Goal: Task Accomplishment & Management: Complete application form

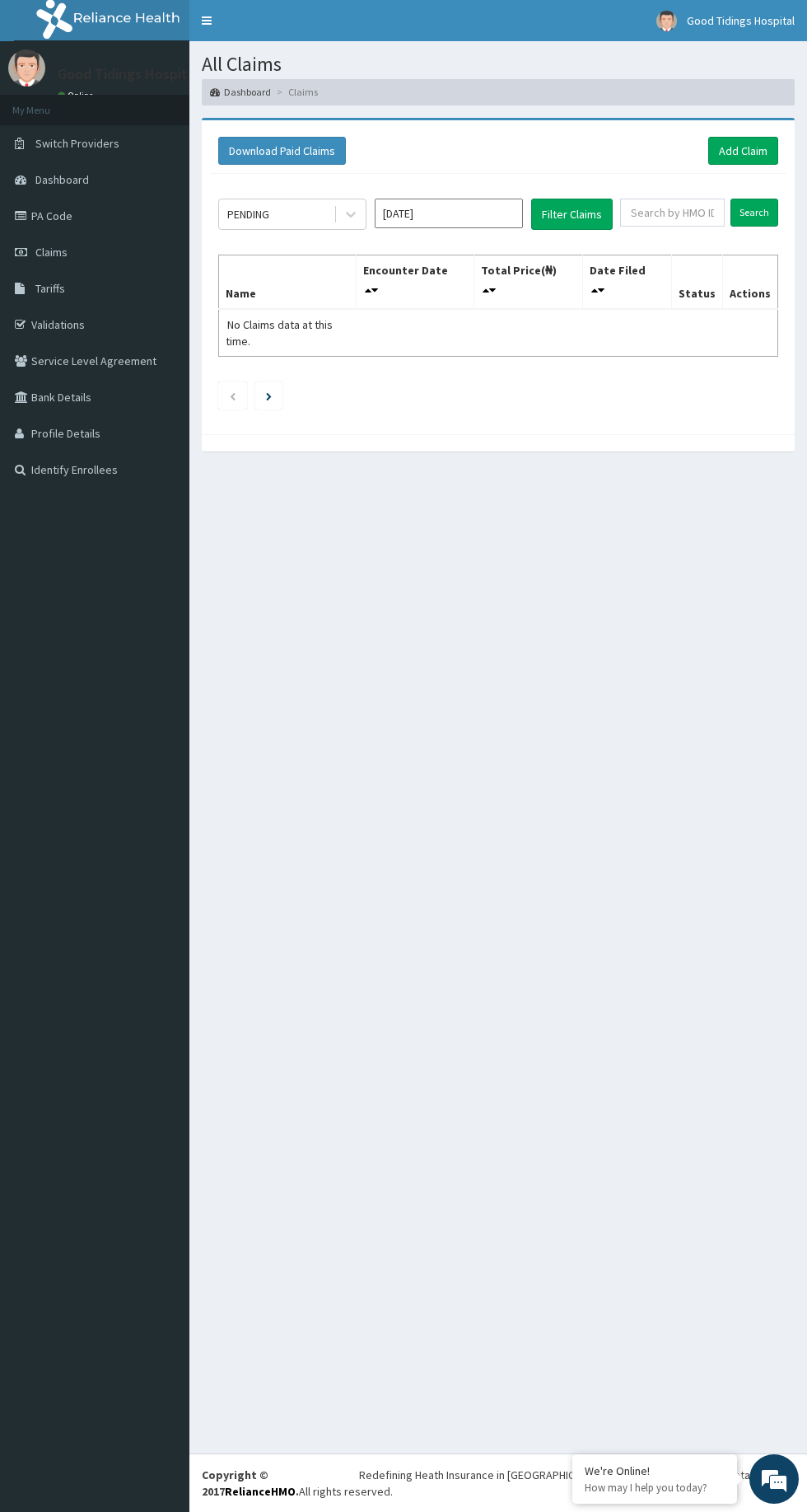
click at [103, 336] on link "Validations" at bounding box center [95, 325] width 190 height 36
click at [768, 147] on link "Add Claim" at bounding box center [743, 151] width 70 height 28
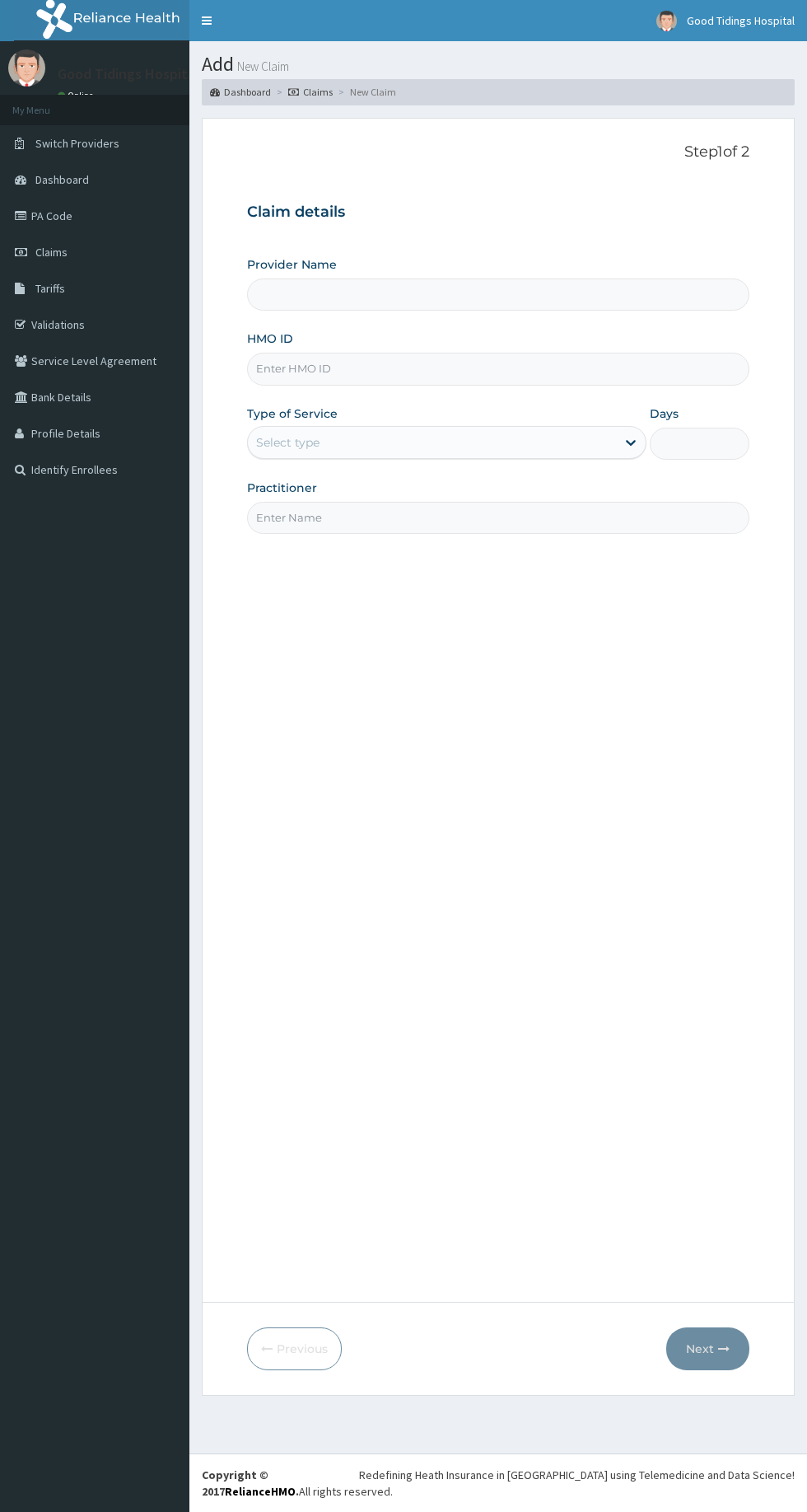
click at [417, 368] on input "HMO ID" at bounding box center [498, 369] width 502 height 33
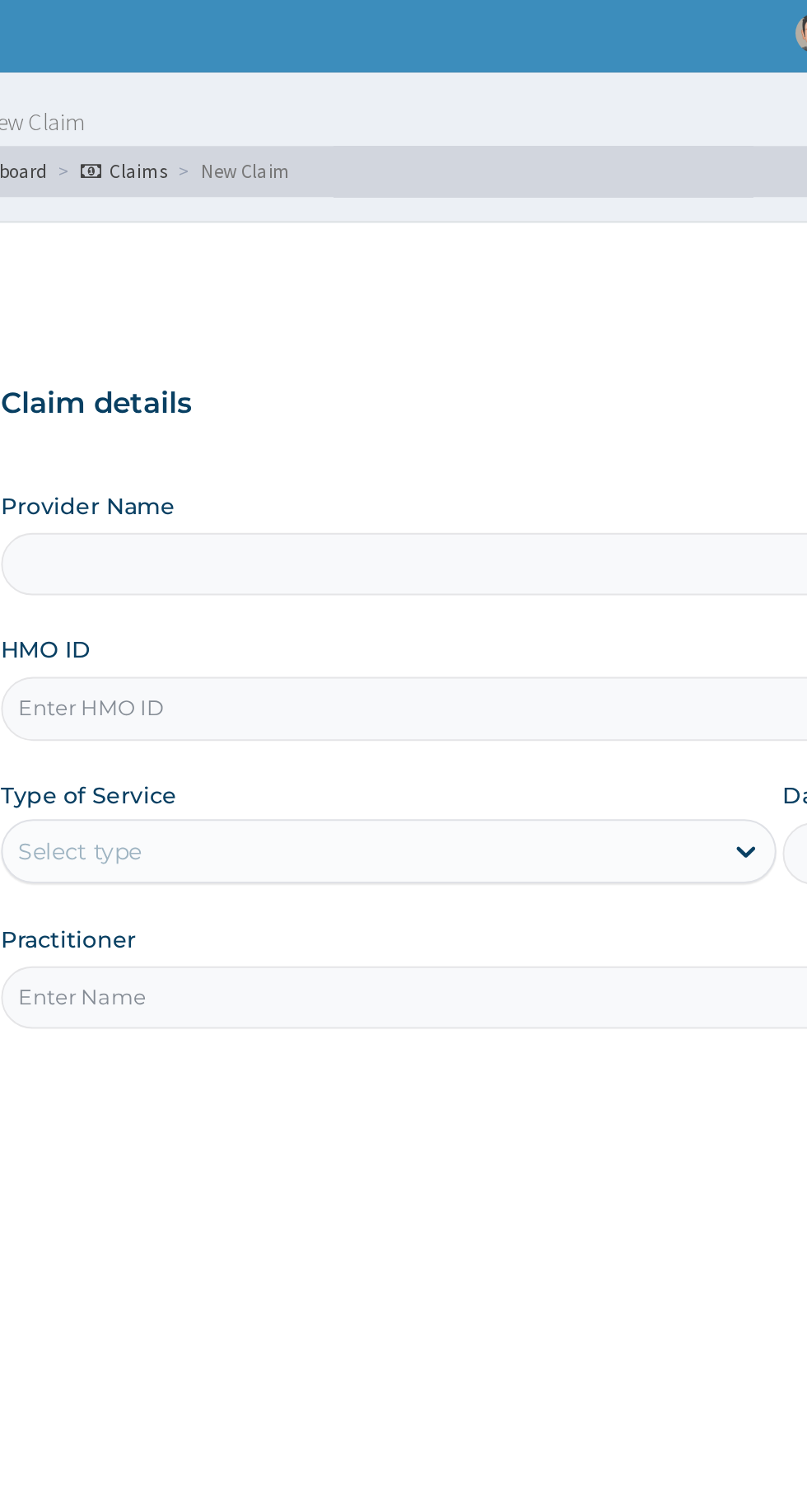
type input "Good Tidings Hospital"
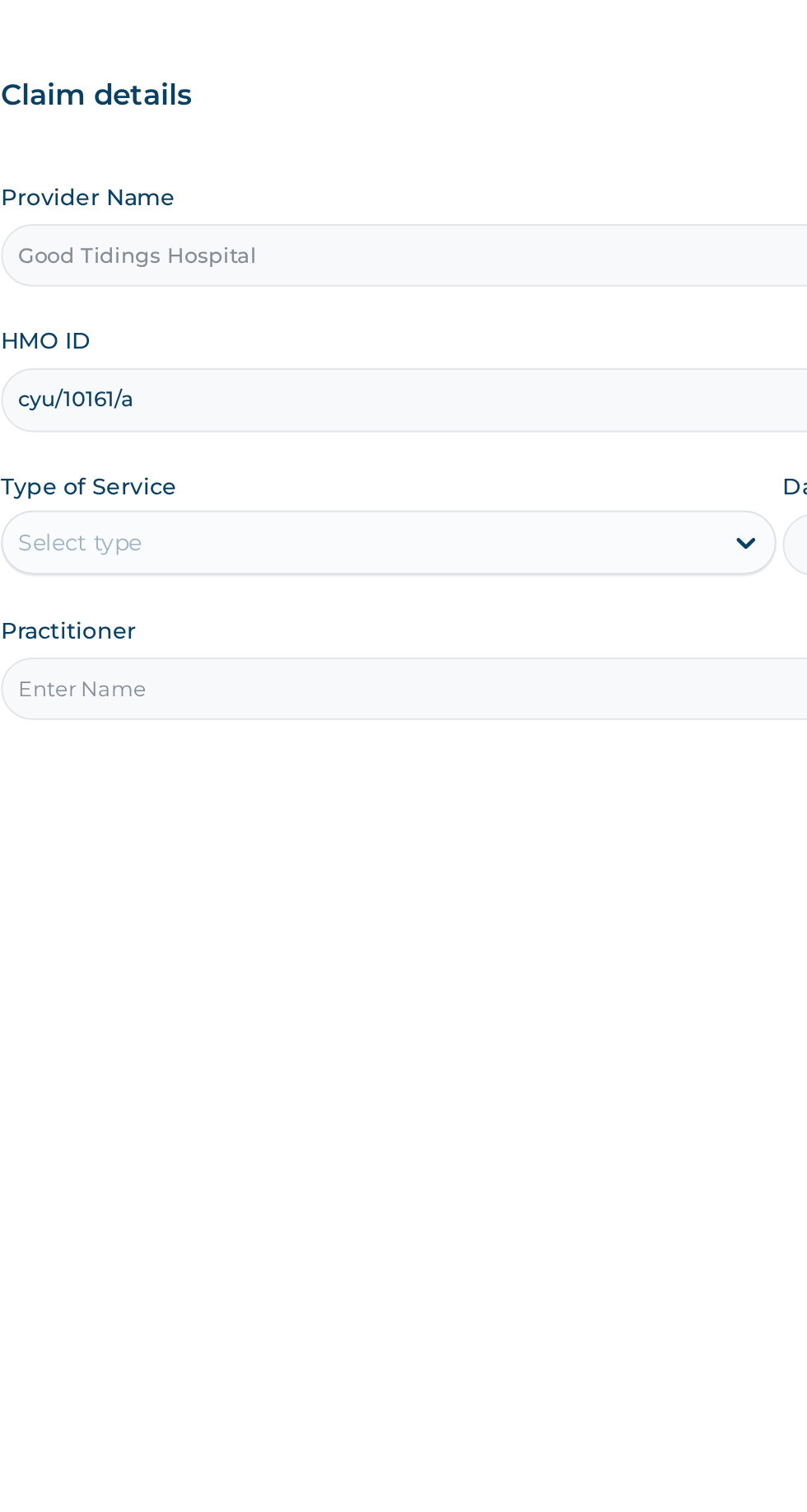
type input "cyu/10161/a"
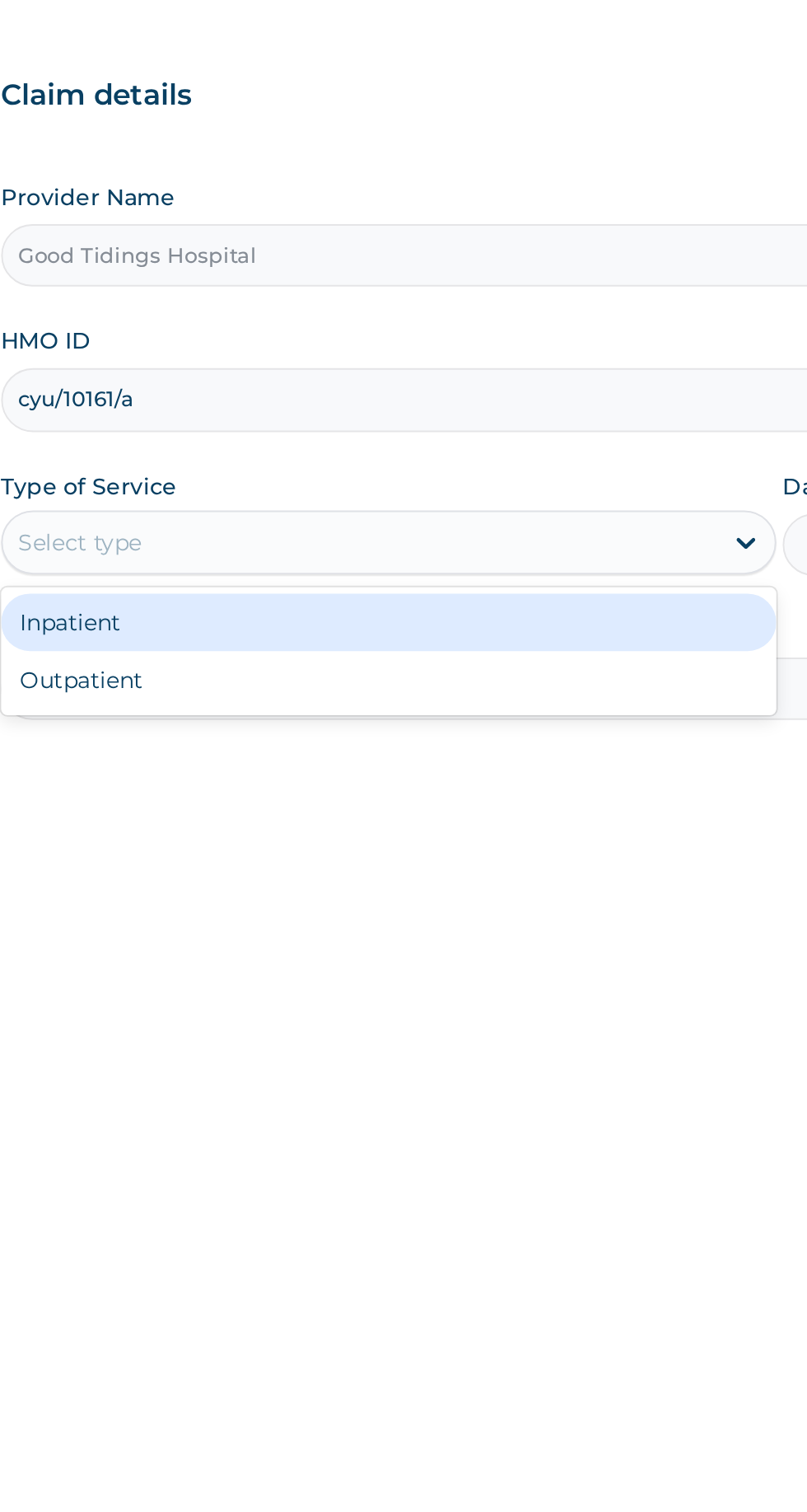
click at [439, 518] on div "Outpatient" at bounding box center [447, 513] width 400 height 30
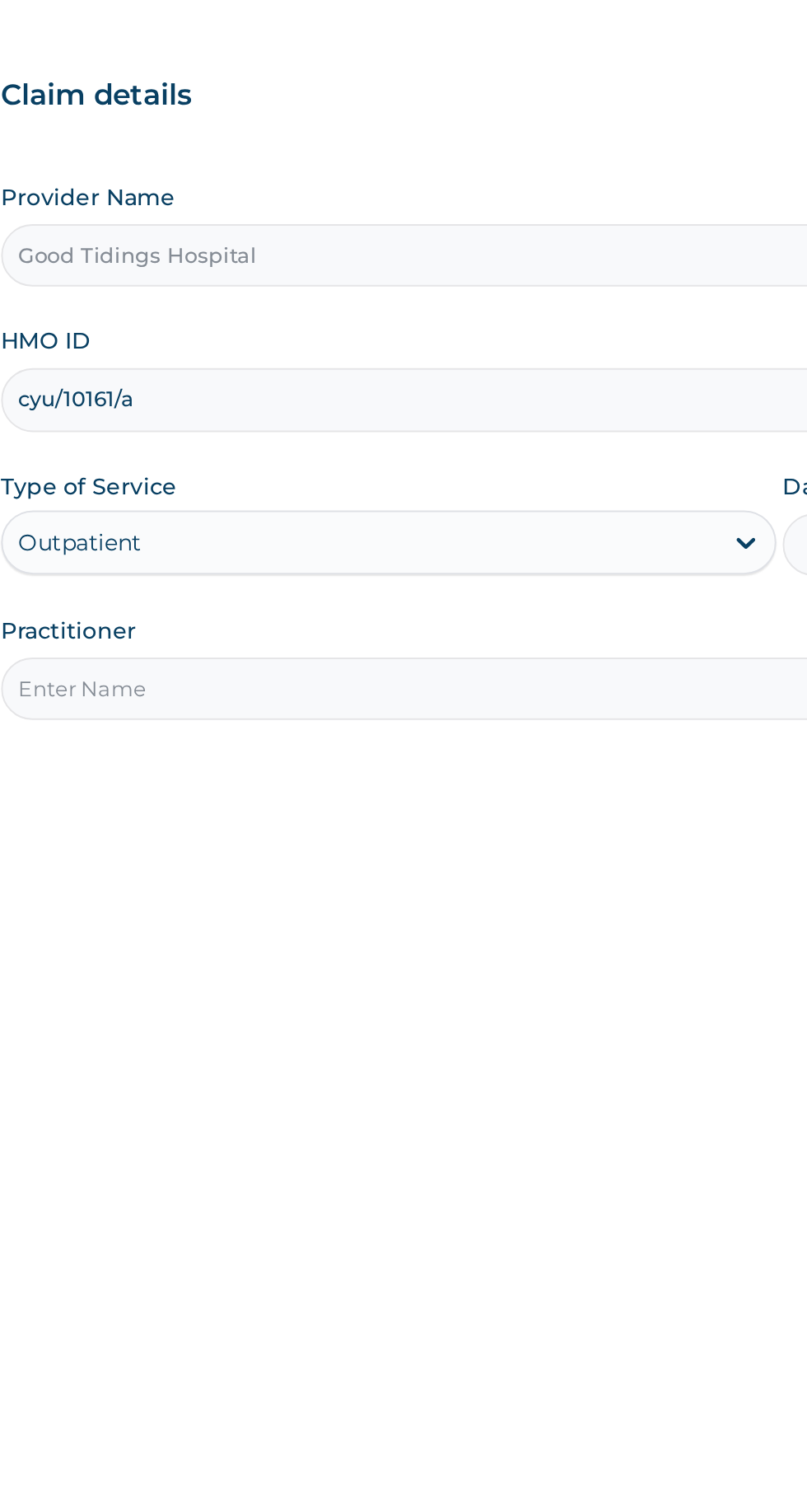
type input "1"
click at [450, 512] on input "Practitioner" at bounding box center [498, 518] width 502 height 33
type input "DR AKILO"
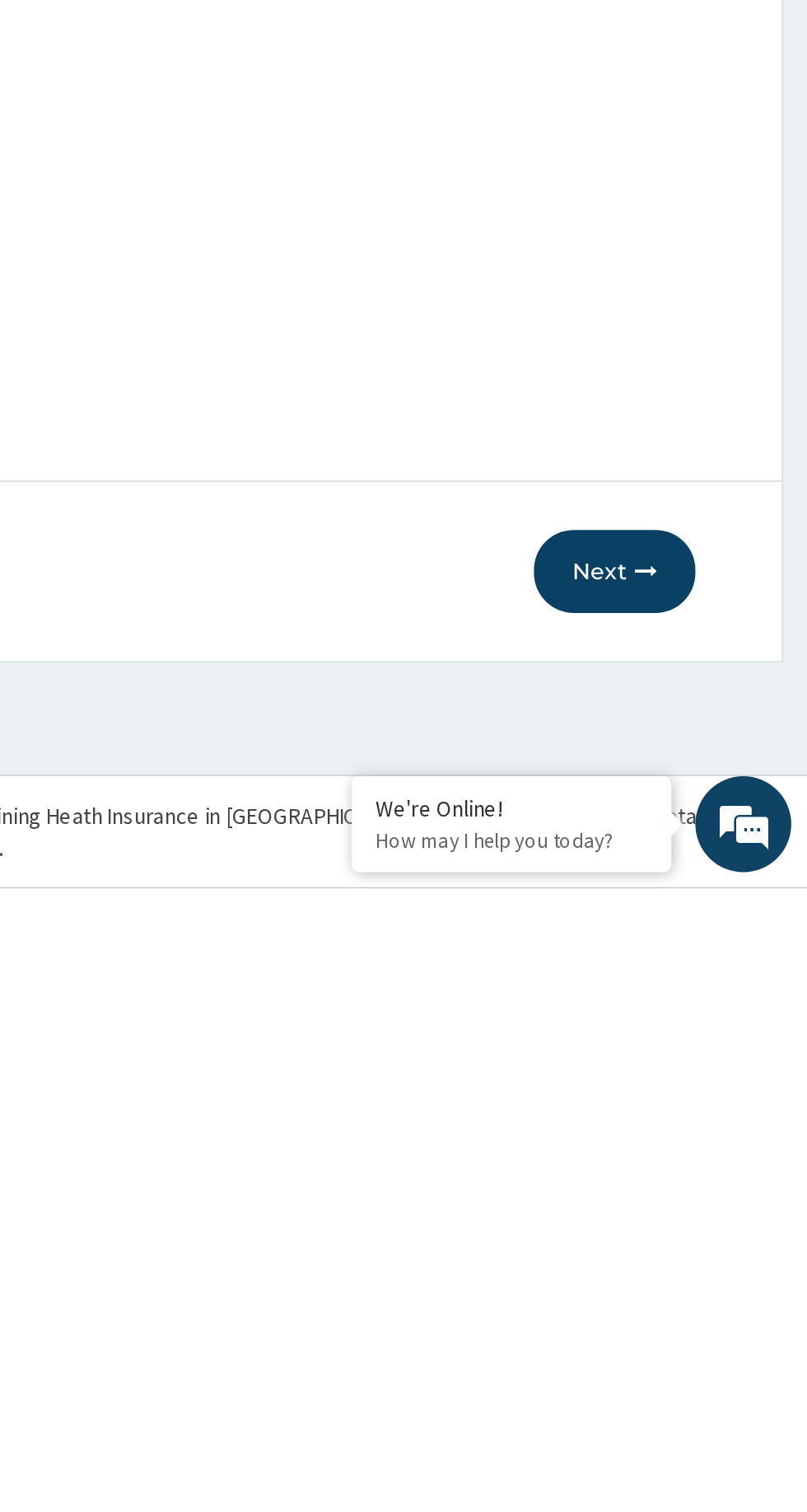
click at [741, 1349] on button "Next" at bounding box center [707, 1348] width 83 height 43
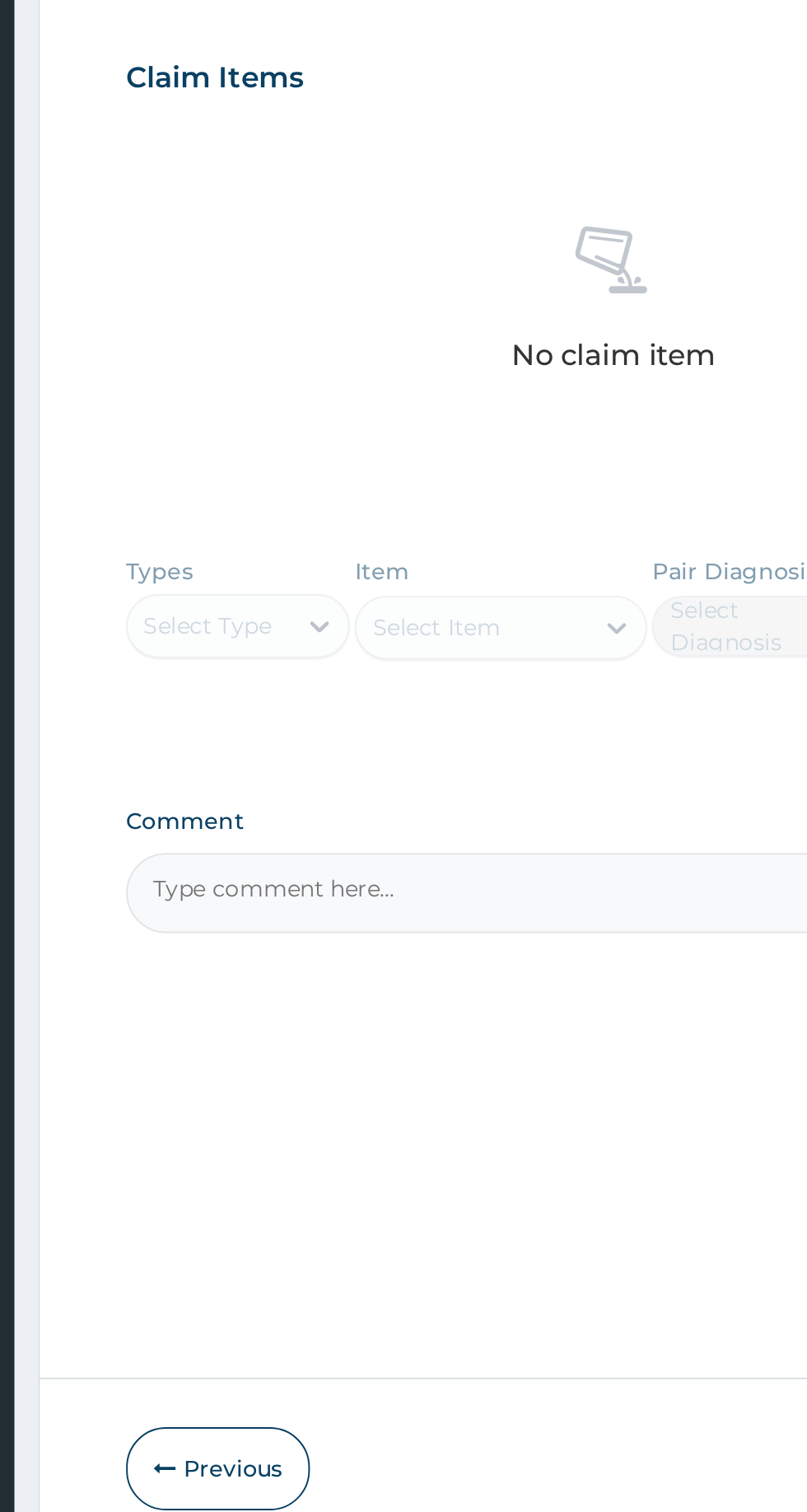
click at [313, 905] on div "Types Select Type Item Select Item Pair Diagnosis Select Diagnosis Unit Price 0…" at bounding box center [498, 925] width 502 height 112
click at [320, 924] on div "Types Select Type Item Select Item Pair Diagnosis Select Diagnosis Unit Price 0…" at bounding box center [498, 925] width 502 height 112
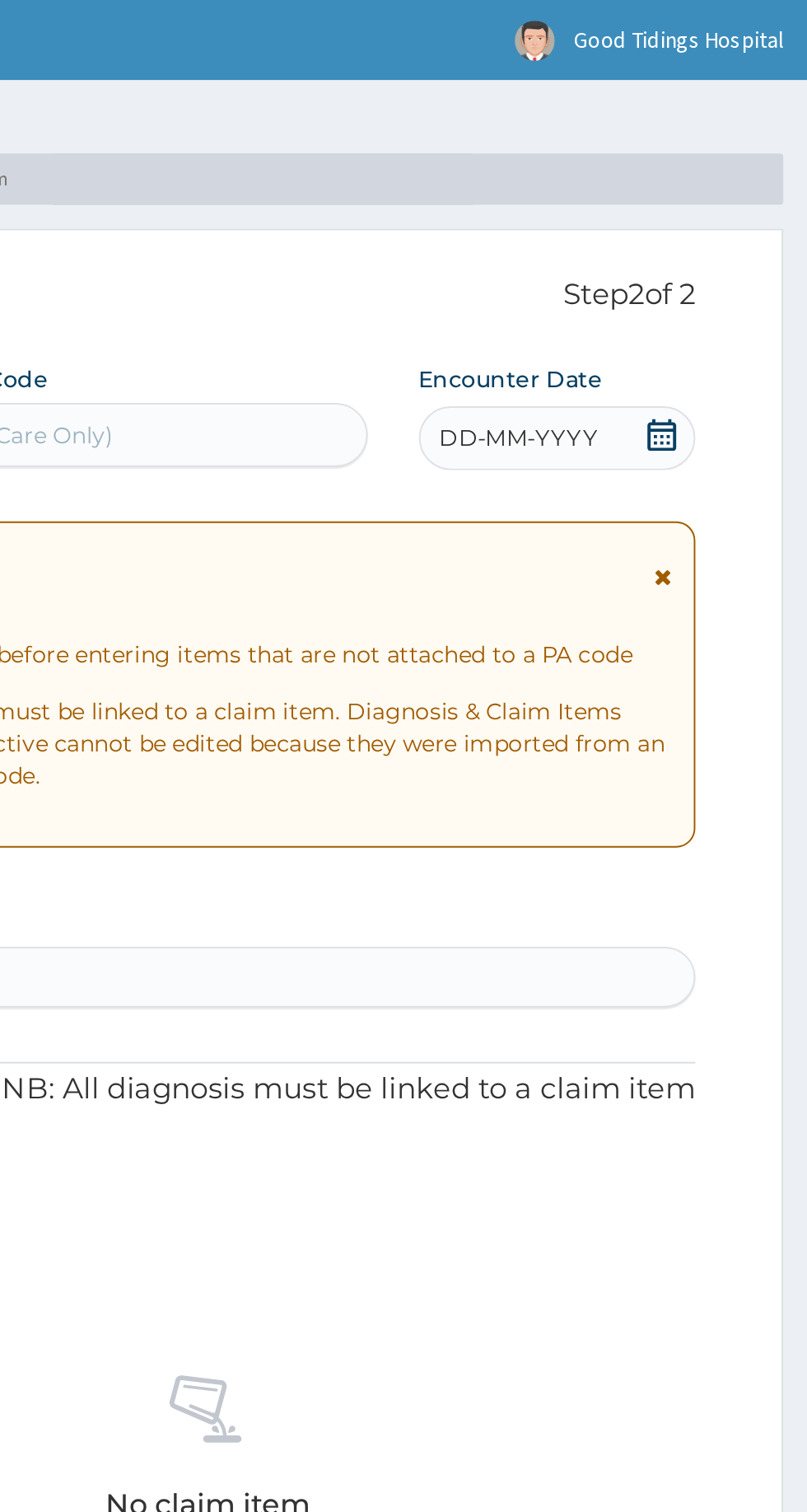
click at [664, 227] on span "DD-MM-YYYY" at bounding box center [657, 225] width 81 height 16
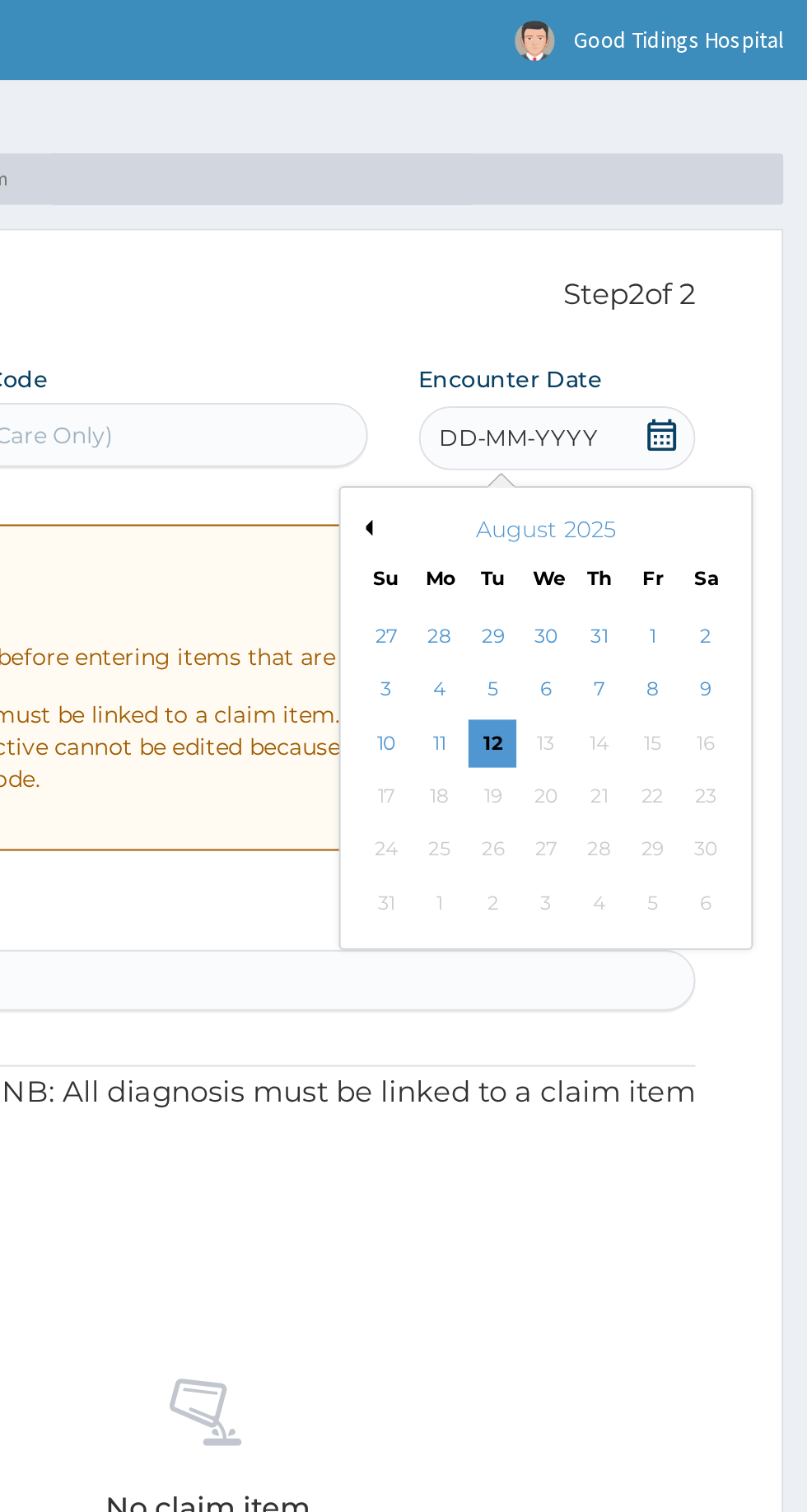
click at [659, 371] on div "13" at bounding box center [672, 384] width 25 height 25
click at [640, 382] on div "12" at bounding box center [645, 384] width 25 height 25
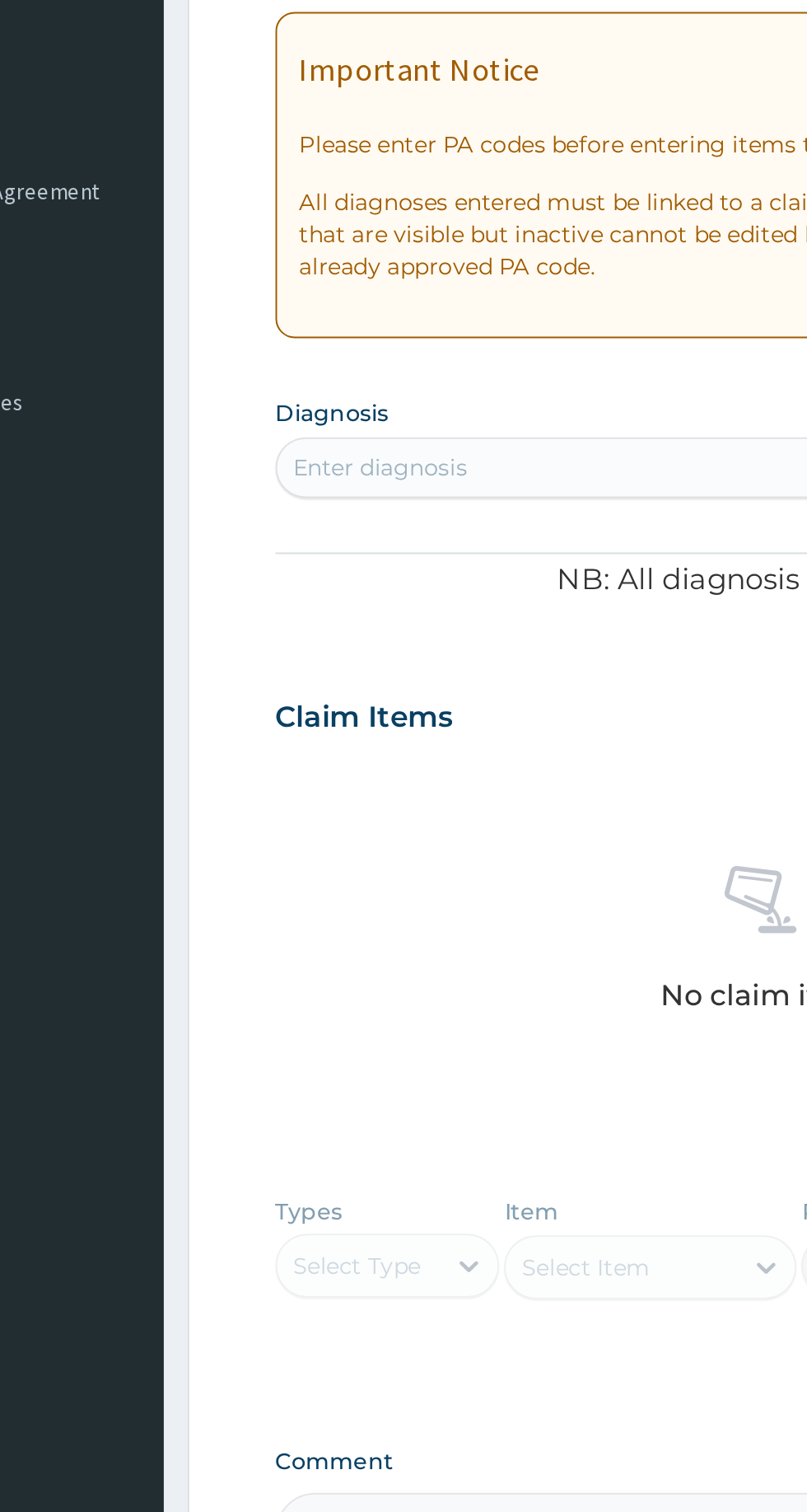
click at [317, 904] on div "Types Select Type Item Select Item Pair Diagnosis Select Diagnosis Unit Price 0…" at bounding box center [498, 925] width 502 height 112
click at [321, 907] on div "Types Select Type Item Select Item Pair Diagnosis Select Diagnosis Unit Price 0…" at bounding box center [498, 925] width 502 height 112
click at [350, 911] on div "Types Select Type Item Select Item Pair Diagnosis Select Diagnosis Unit Price 0…" at bounding box center [498, 925] width 502 height 112
click at [340, 932] on div "Types Select Type Item Select Item Pair Diagnosis Select Diagnosis Unit Price 0…" at bounding box center [498, 925] width 502 height 112
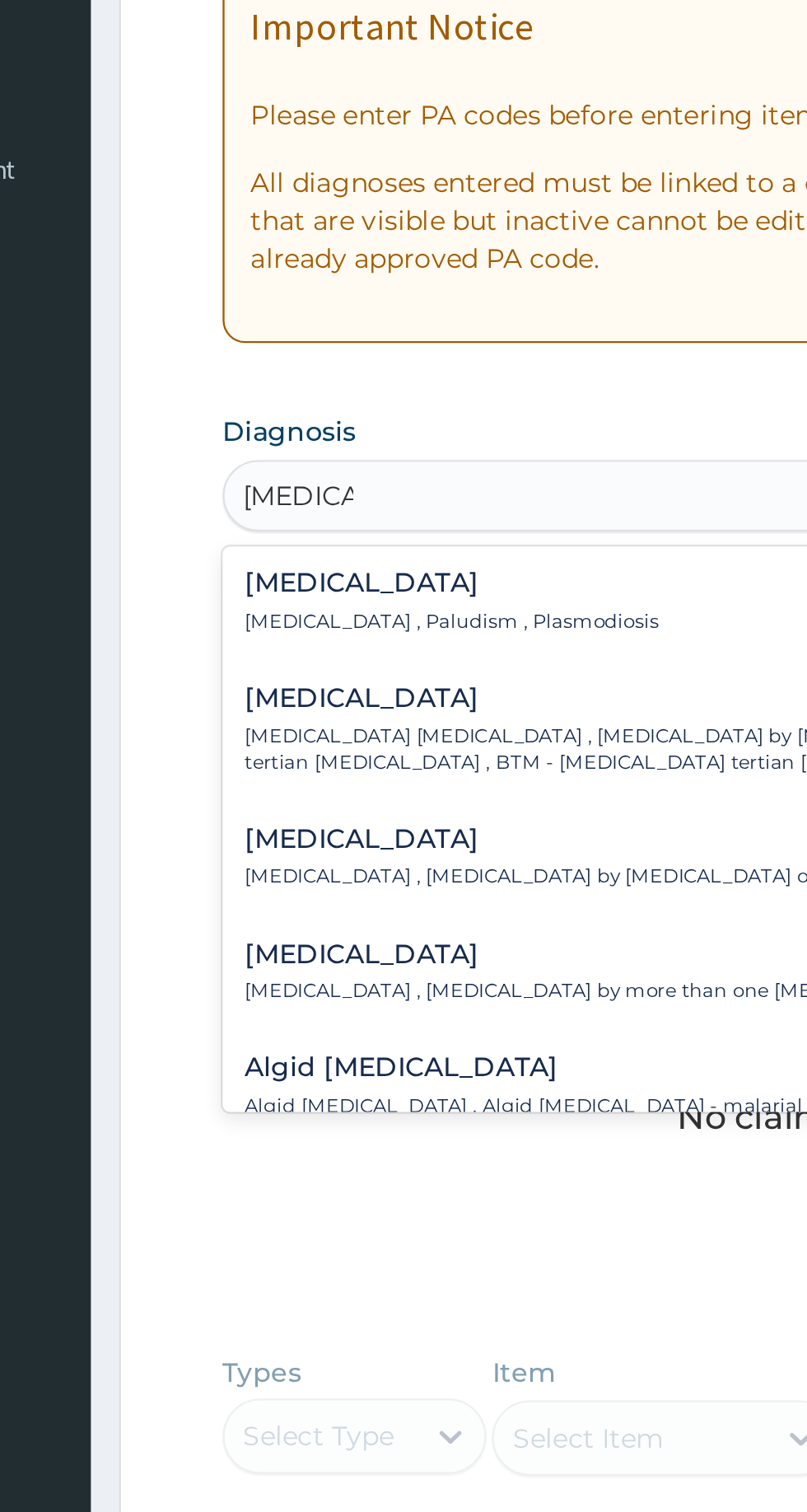
click at [400, 559] on div "Malaria Malaria , Paludism , Plasmodiosis" at bounding box center [497, 549] width 482 height 29
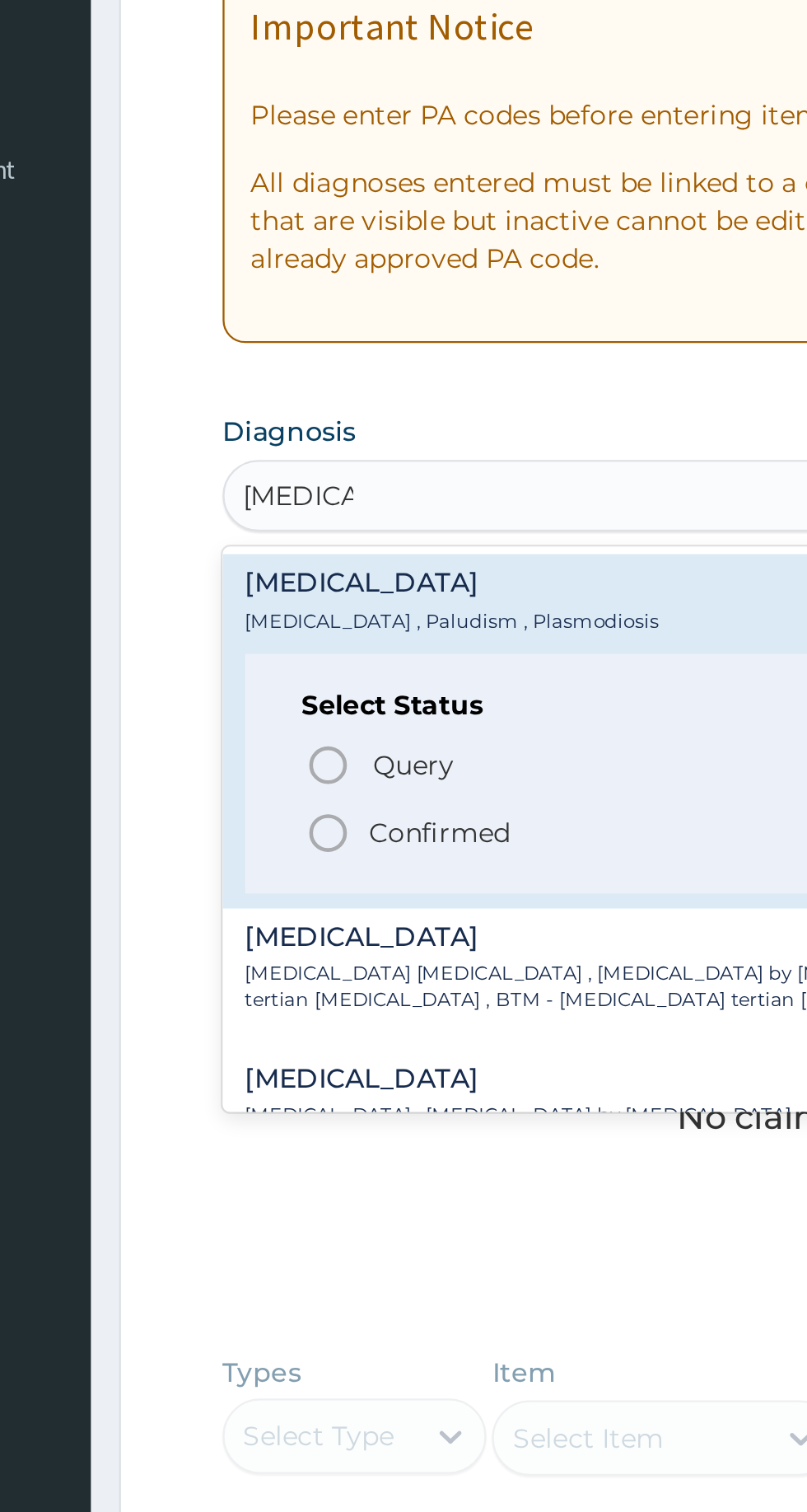
click at [321, 642] on p "Confirmed" at bounding box center [342, 650] width 61 height 16
type input "malaria"
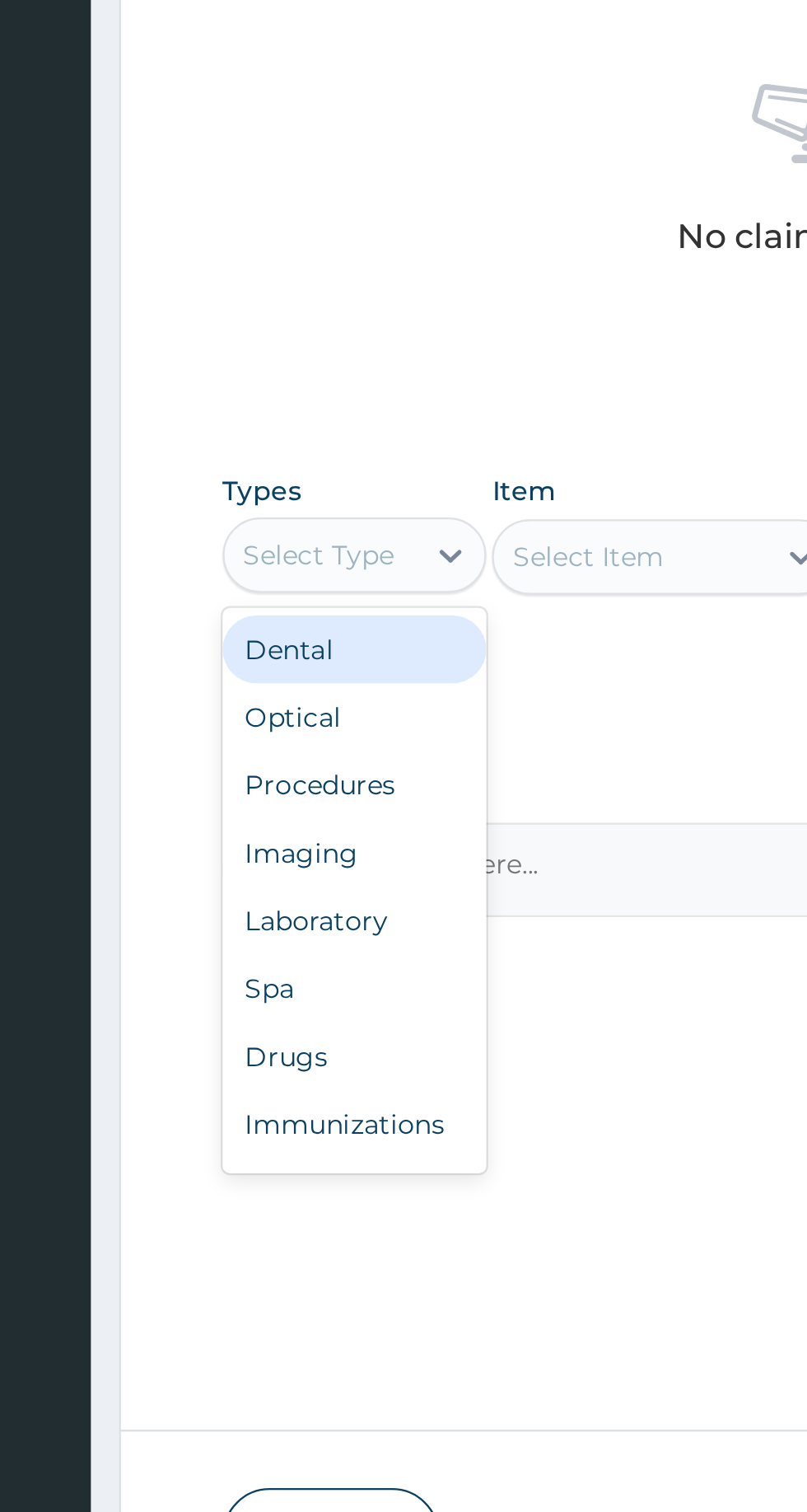
click at [311, 1015] on div "Procedures" at bounding box center [305, 1019] width 115 height 30
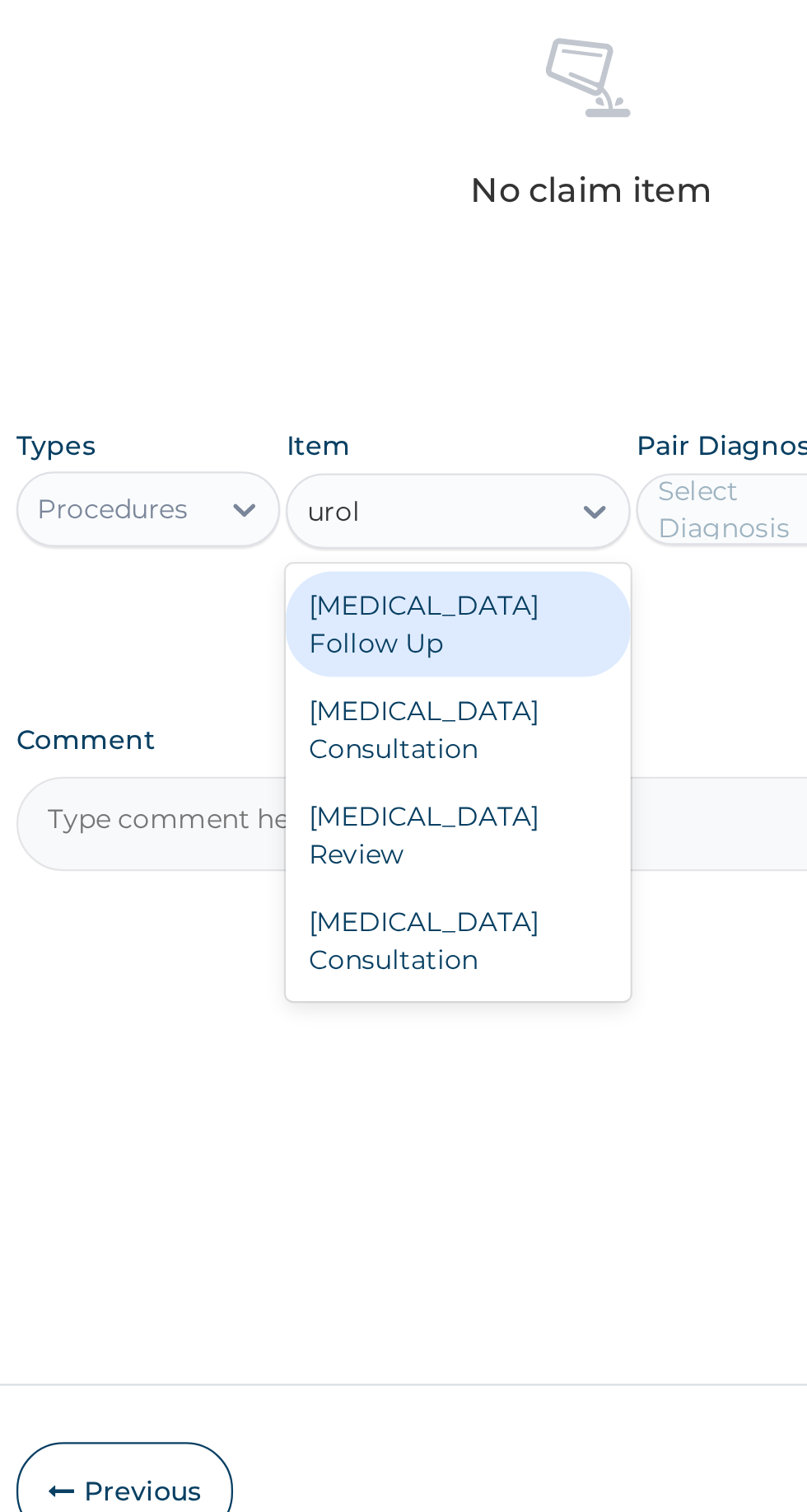
click at [477, 992] on div "Urologist Consultation" at bounding box center [440, 1015] width 150 height 46
type input "urol"
type input "10000"
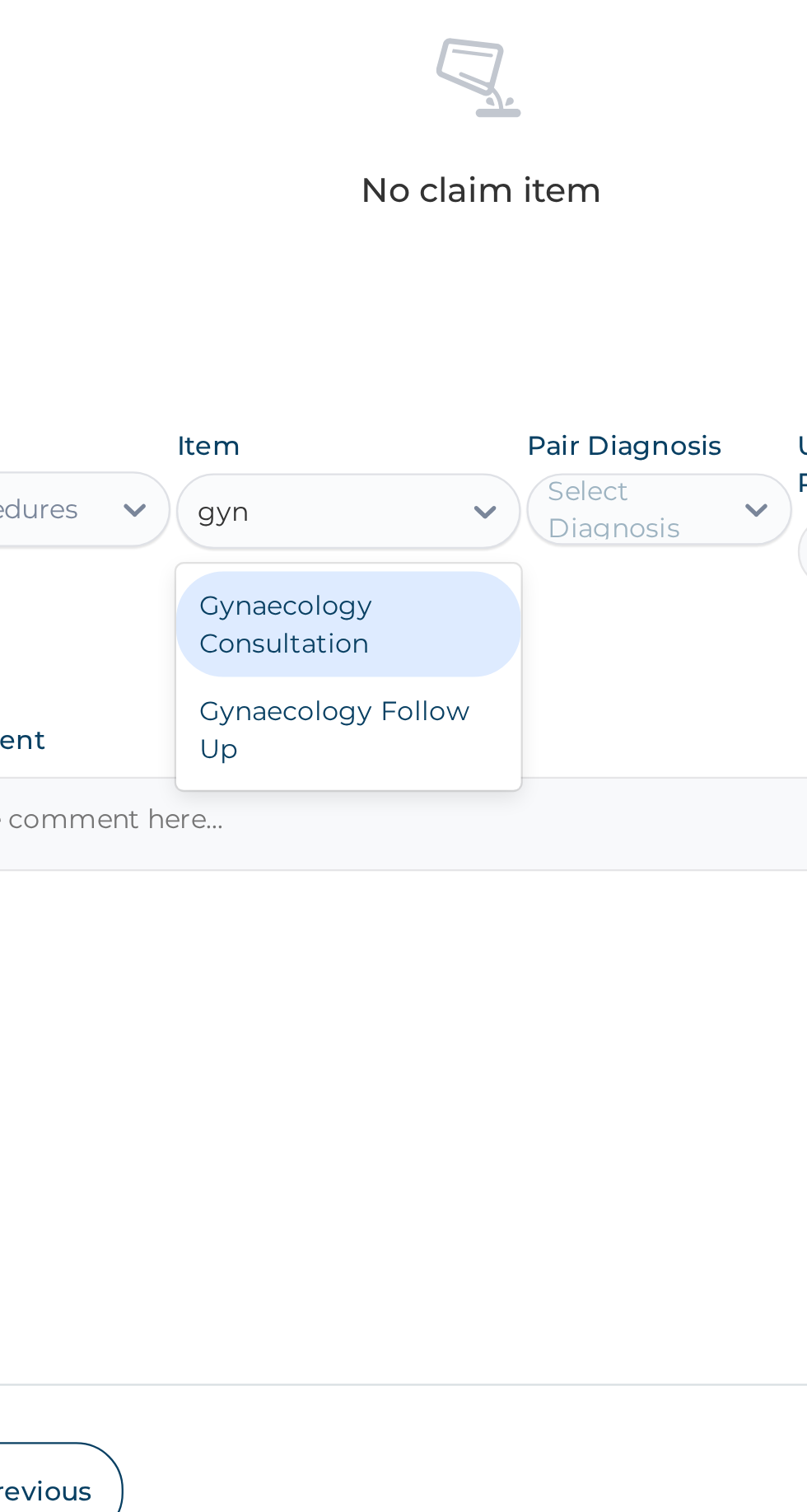
click at [400, 967] on div "Gynaecology Consultation" at bounding box center [440, 969] width 150 height 46
type input "gyn"
